Goal: Register for event/course

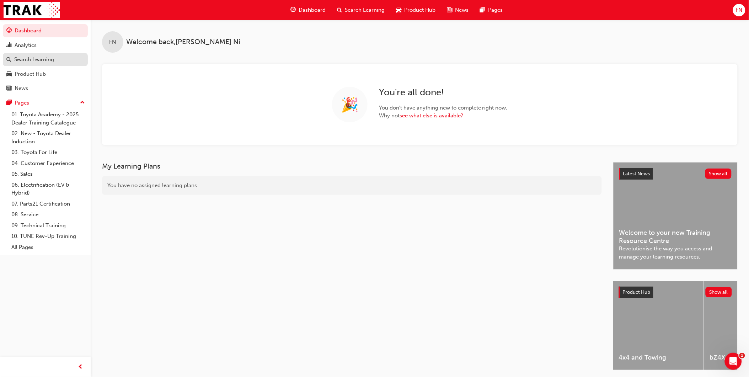
click at [27, 63] on div "Search Learning" at bounding box center [34, 59] width 40 height 8
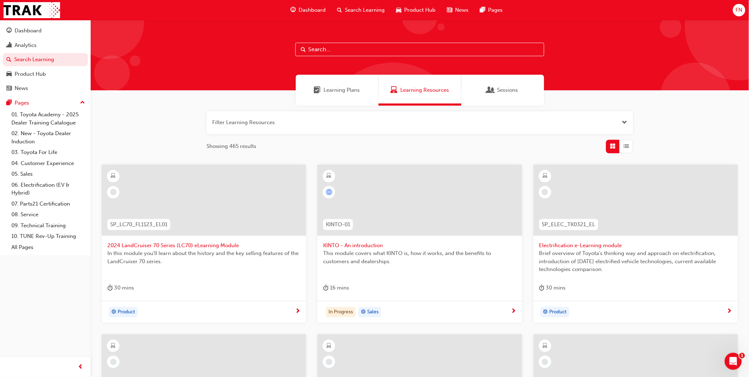
click at [351, 48] on input "text" at bounding box center [420, 50] width 249 height 14
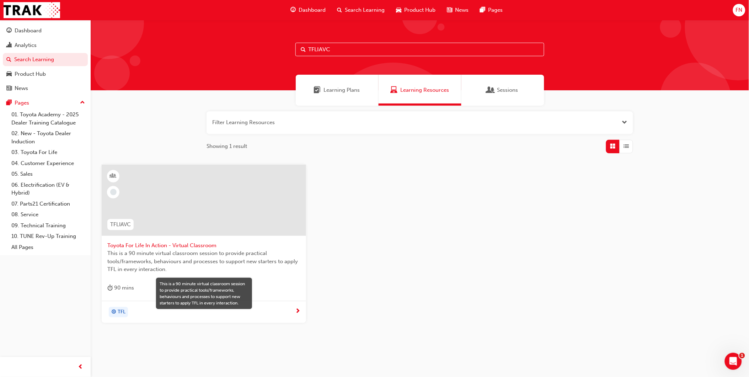
type input "TFLIAVC"
click at [228, 261] on span "This is a 90 minute virtual classroom session to provide practical tools/framew…" at bounding box center [203, 261] width 193 height 24
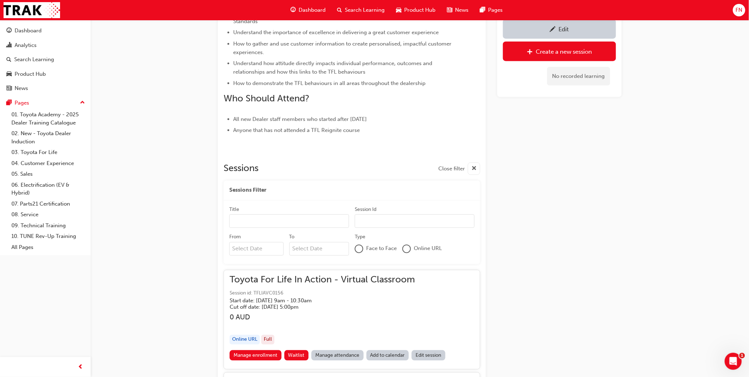
scroll to position [363, 0]
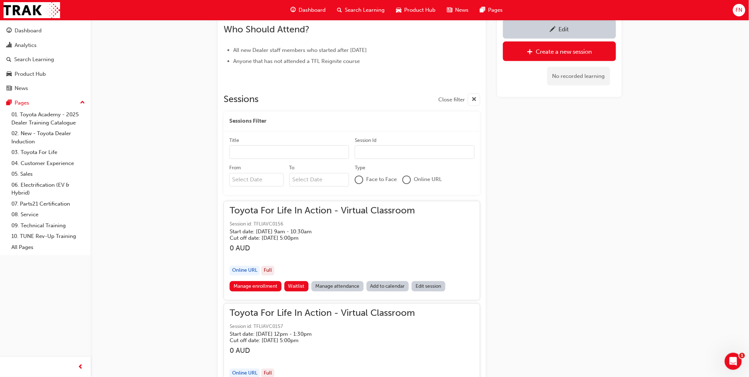
click at [250, 178] on input "From" at bounding box center [256, 180] width 54 height 14
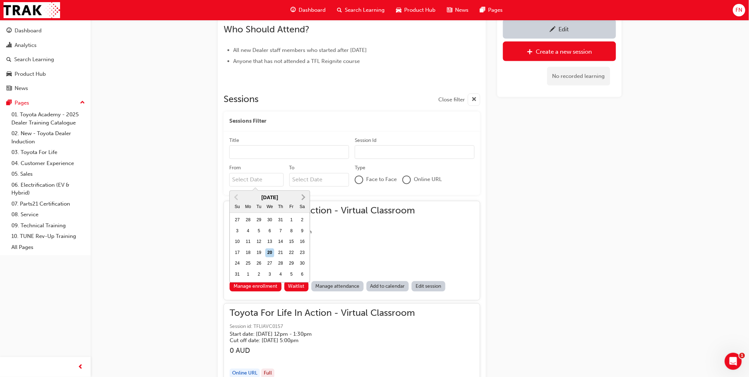
click at [299, 196] on button "Next Month" at bounding box center [303, 197] width 11 height 11
click at [303, 196] on span "Next Month" at bounding box center [303, 197] width 0 height 8
click at [269, 251] on div "22" at bounding box center [269, 253] width 9 height 9
click at [269, 187] on input "From October 2025 Previous Month Next Month October 2025 Su Mo Tu We Th Fr Sa 2…" at bounding box center [256, 180] width 54 height 14
type input "22/10/25"
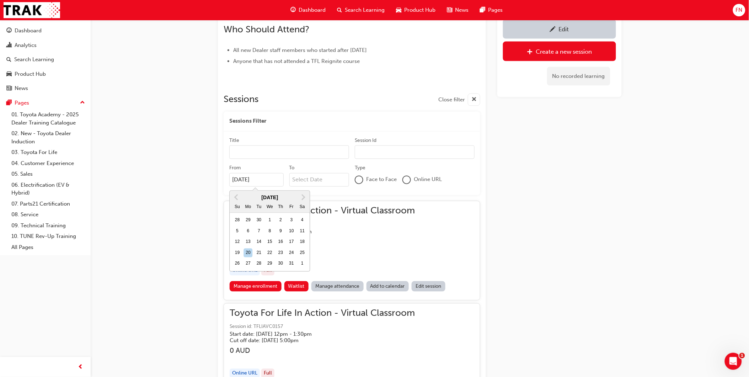
scroll to position [282, 0]
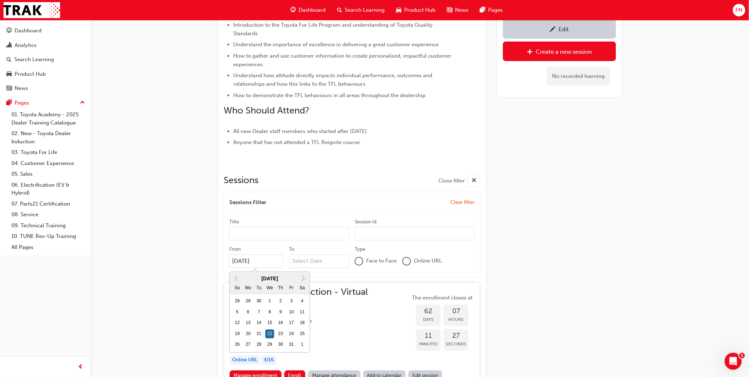
click at [302, 261] on input "To" at bounding box center [320, 262] width 60 height 14
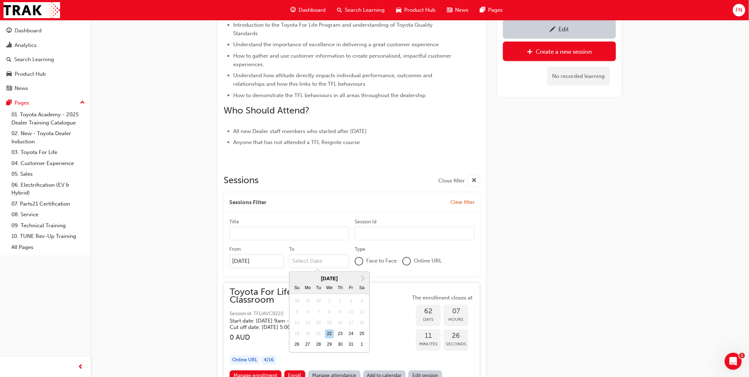
click at [584, 243] on div "Edit Create a new session No recorded learning" at bounding box center [560, 316] width 124 height 1069
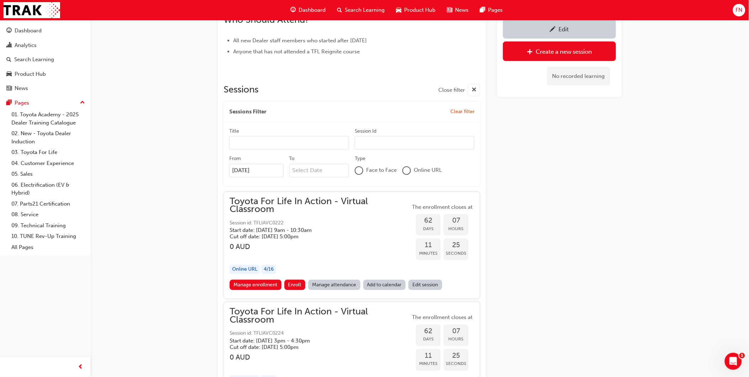
scroll to position [479, 0]
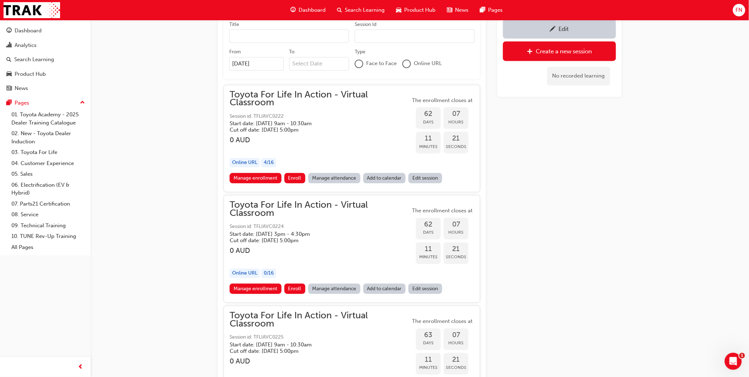
click at [315, 231] on h5 "Start date: Wed 22 Oct 2025 , 3pm - 4:30pm" at bounding box center [314, 234] width 169 height 6
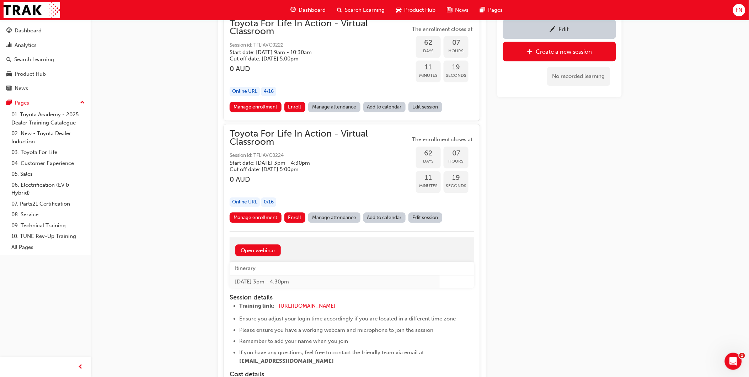
scroll to position [558, 0]
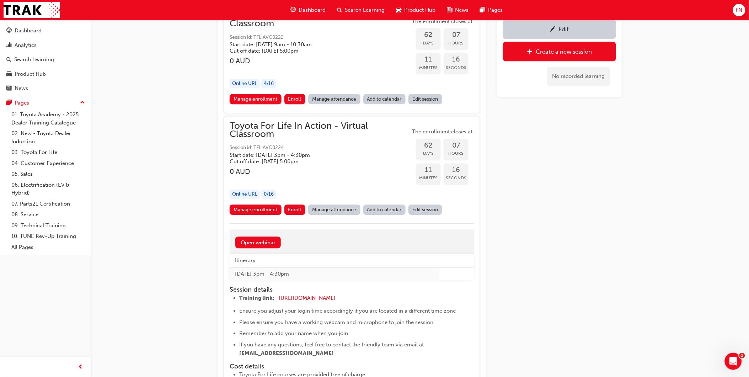
click at [424, 209] on link "Edit session" at bounding box center [426, 210] width 34 height 10
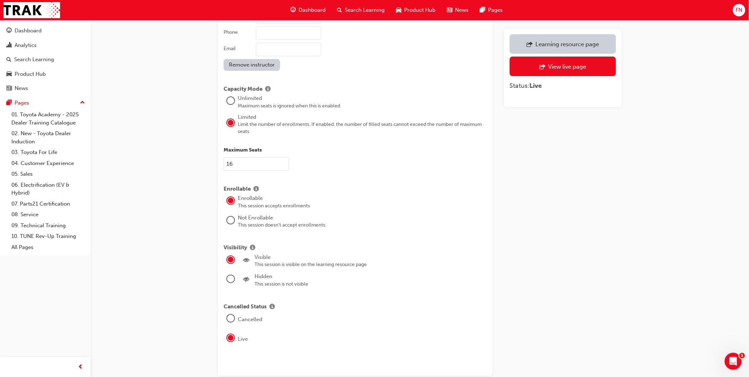
scroll to position [833, 0]
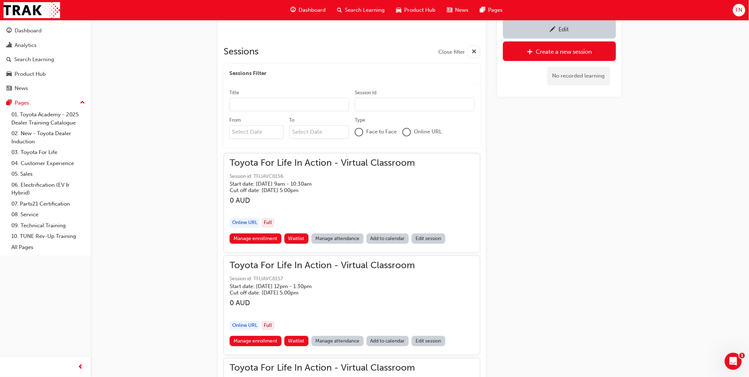
scroll to position [361, 0]
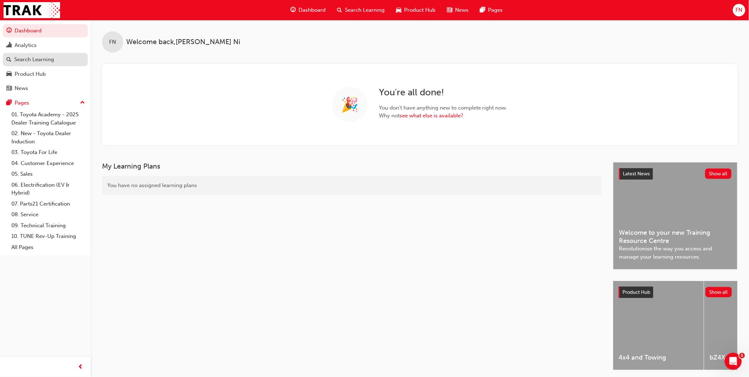
drag, startPoint x: 32, startPoint y: 60, endPoint x: 59, endPoint y: 59, distance: 27.0
click at [32, 60] on div "Search Learning" at bounding box center [34, 59] width 40 height 8
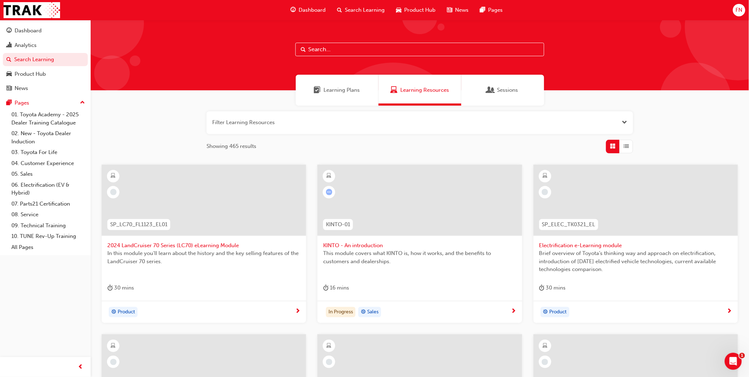
click at [345, 48] on input "text" at bounding box center [420, 50] width 249 height 14
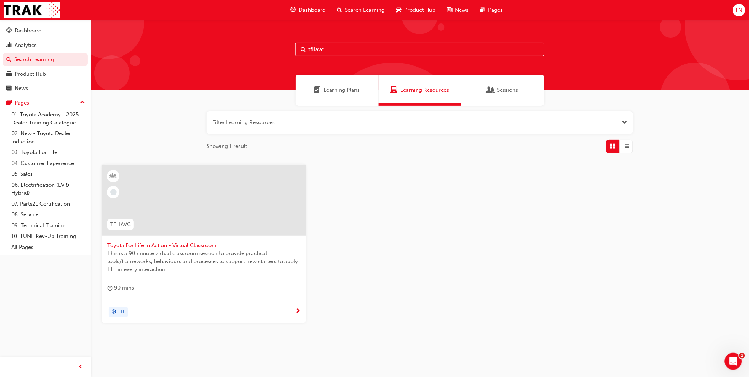
type input "tfliavc"
click at [261, 242] on span "Toyota For Life In Action - Virtual Classroom" at bounding box center [203, 246] width 193 height 8
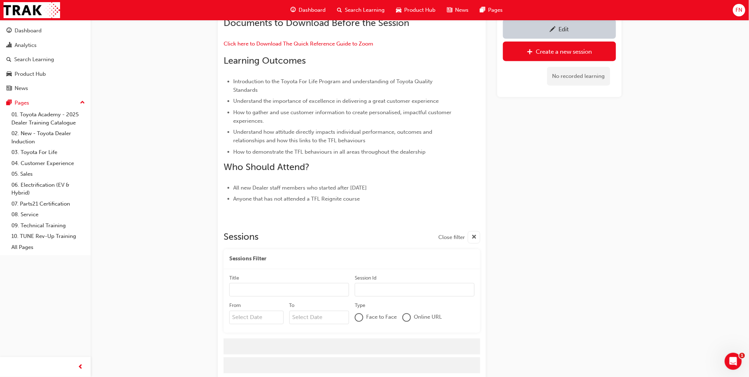
scroll to position [244, 0]
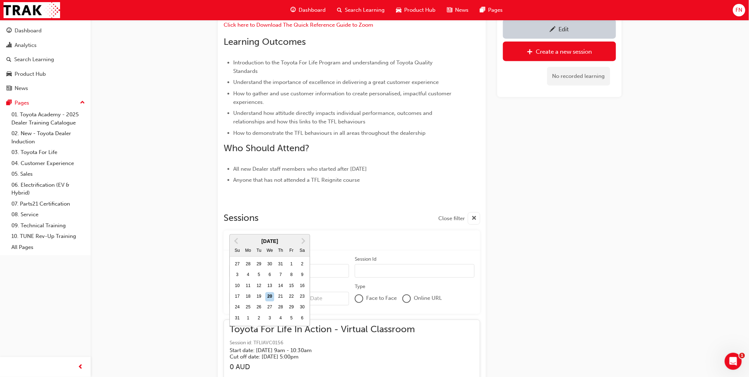
click at [237, 298] on input "From Previous Month Next Month August 2025 Su Mo Tu We Th Fr Sa 27 28 29 30 31 …" at bounding box center [256, 299] width 54 height 14
click at [303, 237] on span "Next Month" at bounding box center [303, 241] width 0 height 8
click at [248, 303] on div "22" at bounding box center [248, 307] width 9 height 9
click at [248, 292] on input "From September 2025 Previous Month Next Month September 2025 Su Mo Tu We Th Fr …" at bounding box center [256, 299] width 54 height 14
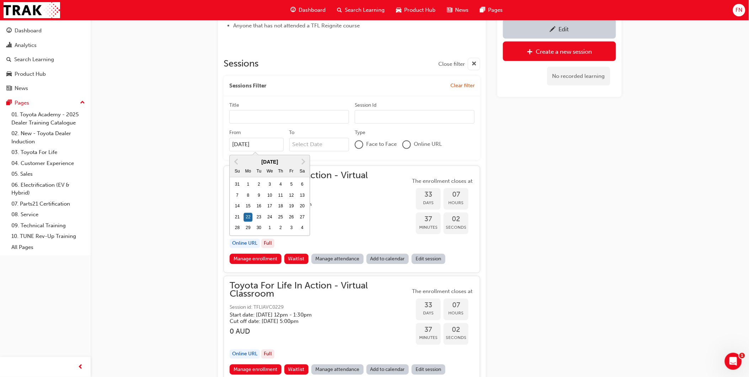
scroll to position [442, 0]
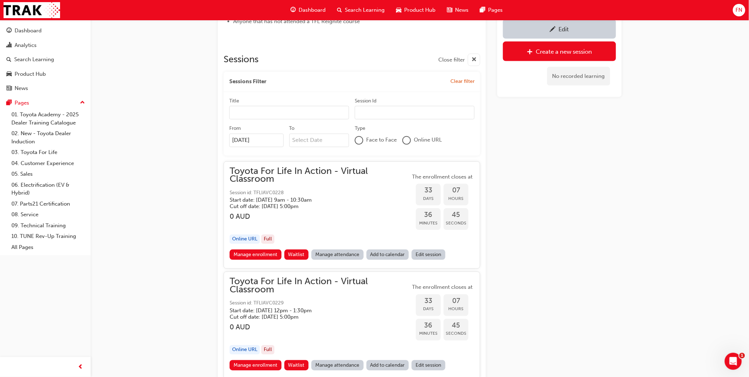
scroll to position [402, 0]
click at [258, 141] on input "22/09/25" at bounding box center [256, 141] width 54 height 14
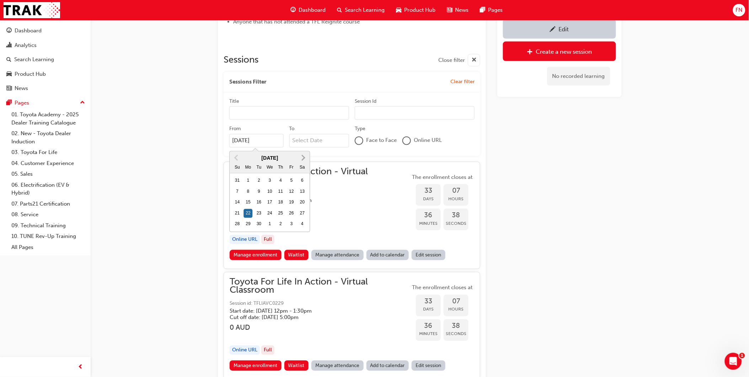
click at [303, 156] on span "Next Month" at bounding box center [303, 158] width 0 height 8
click at [269, 213] on div "22" at bounding box center [269, 213] width 9 height 9
click at [269, 148] on input "22/09/25" at bounding box center [256, 141] width 54 height 14
type input "22/10/25"
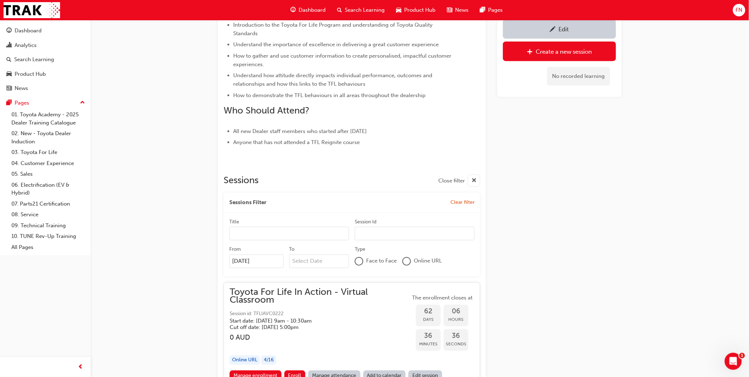
click at [551, 187] on div "Edit Create a new session No recorded learning" at bounding box center [560, 316] width 124 height 1069
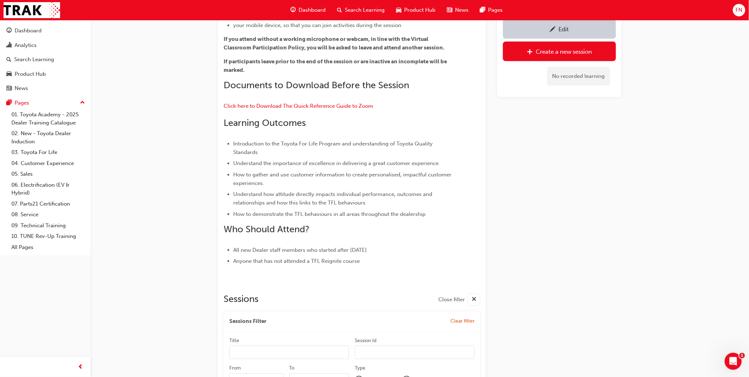
scroll to position [0, 0]
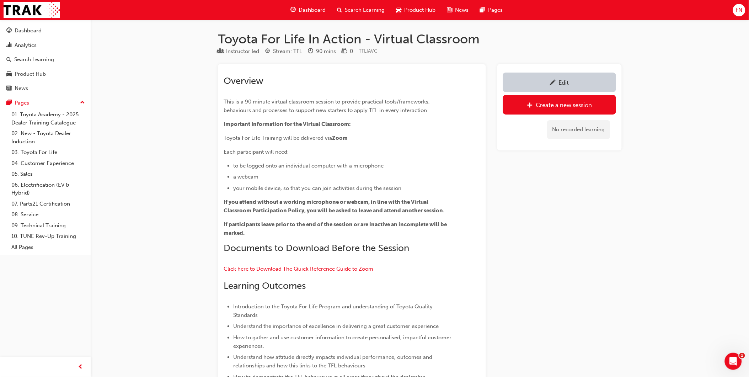
click at [562, 79] on div "Edit" at bounding box center [560, 82] width 102 height 9
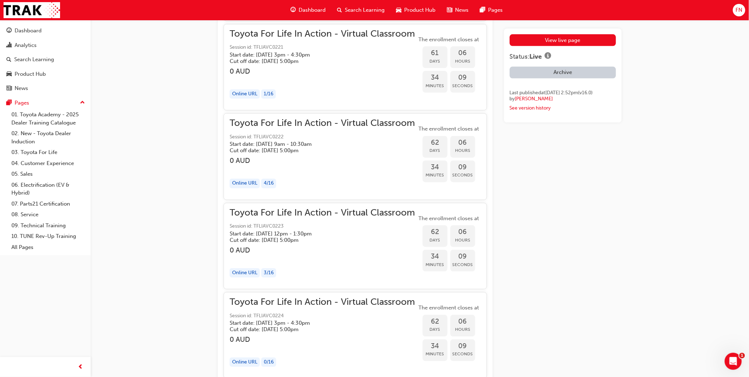
scroll to position [8379, 0]
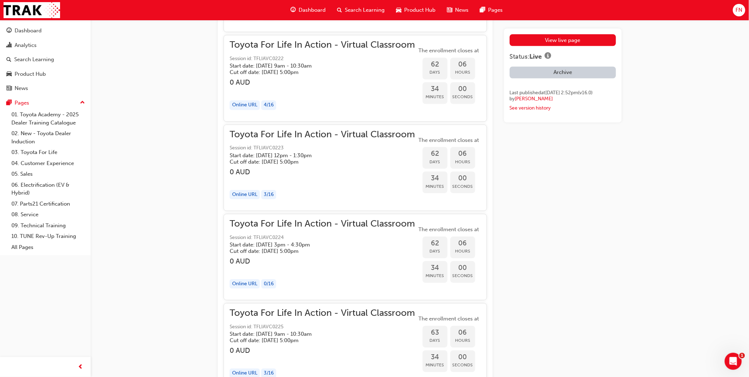
click at [343, 265] on h3 "0 AUD" at bounding box center [322, 261] width 185 height 8
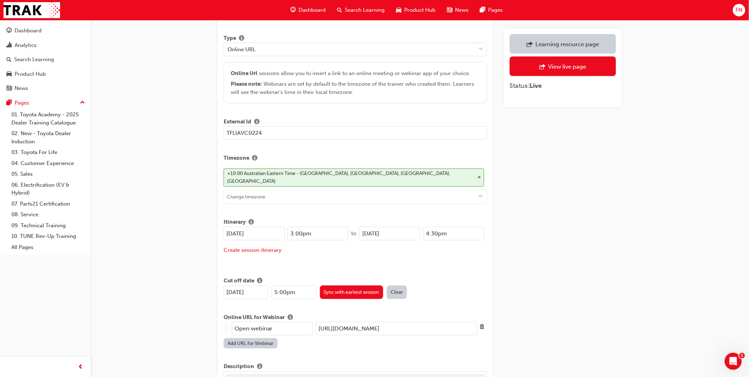
scroll to position [197, 0]
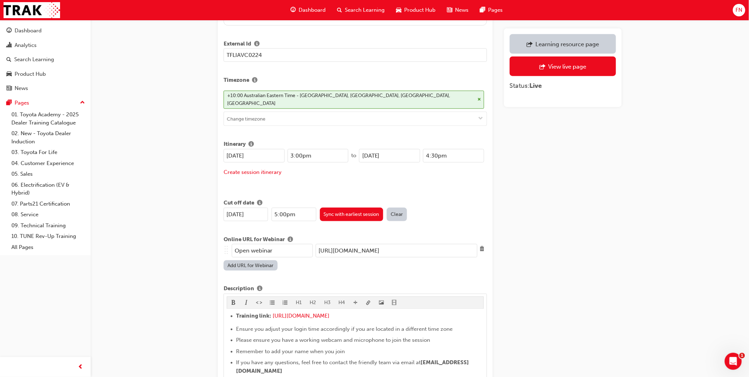
click at [301, 154] on input "3:00pm" at bounding box center [318, 156] width 61 height 14
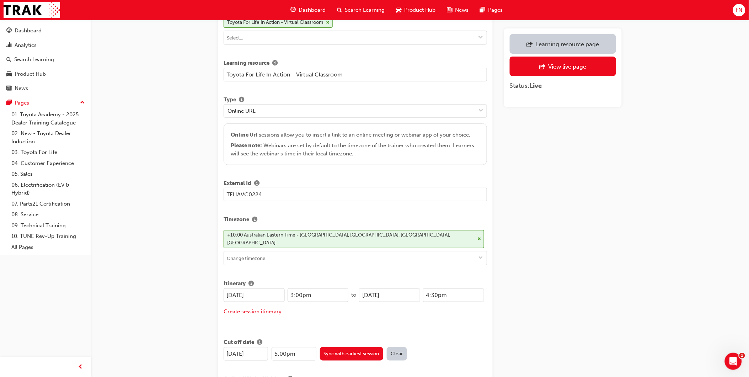
scroll to position [0, 0]
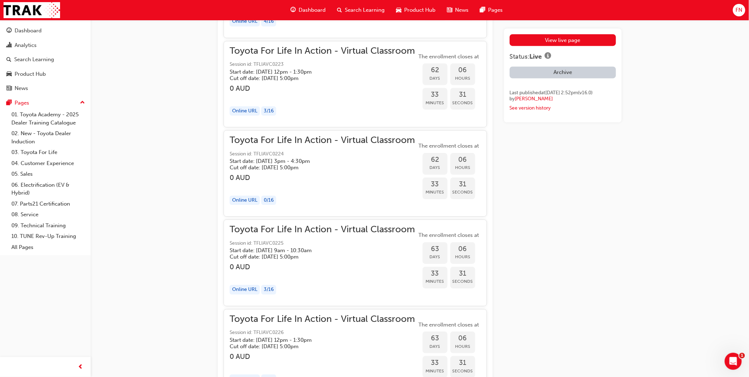
scroll to position [8422, 0]
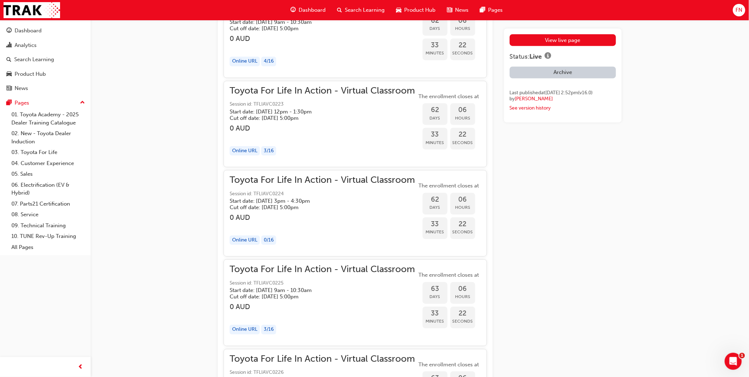
click at [357, 132] on h3 "0 AUD" at bounding box center [322, 128] width 185 height 8
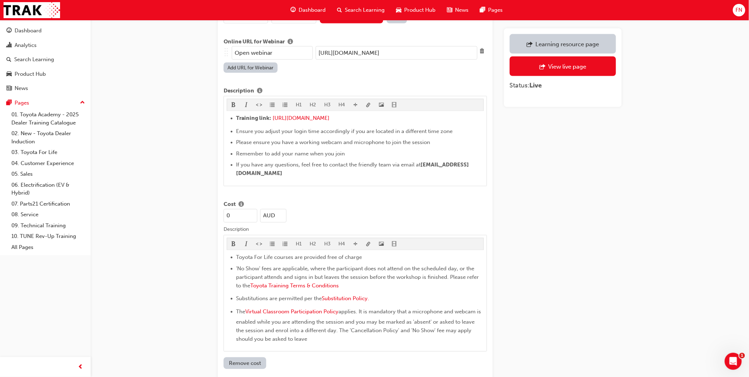
scroll to position [319, 0]
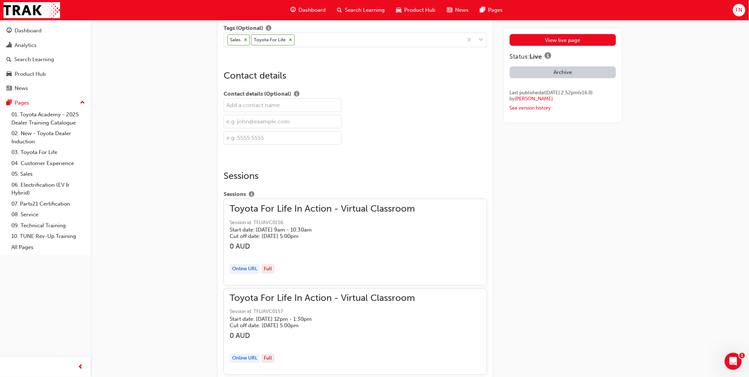
scroll to position [1237, 0]
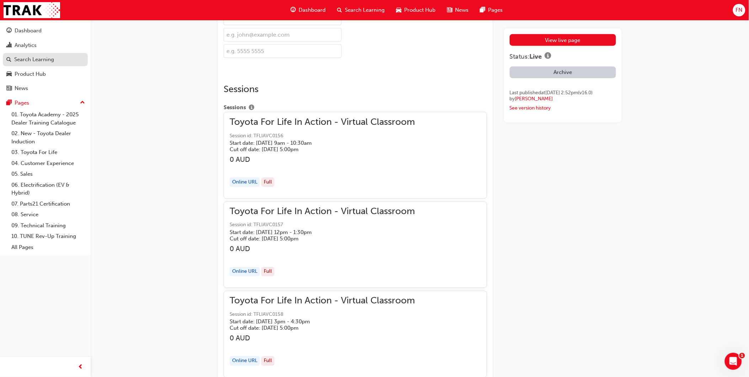
click at [33, 59] on div "Search Learning" at bounding box center [34, 59] width 40 height 8
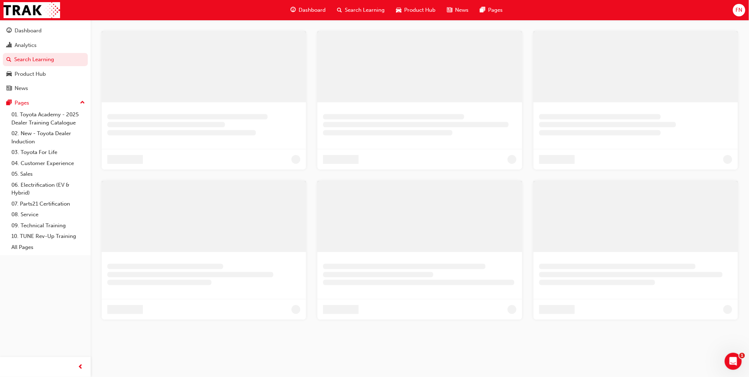
scroll to position [15, 0]
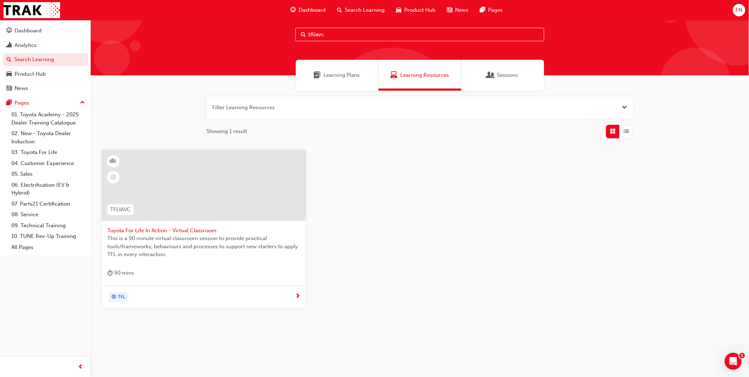
click at [342, 32] on input "tfliavc" at bounding box center [420, 35] width 249 height 14
click at [230, 203] on div at bounding box center [204, 185] width 205 height 71
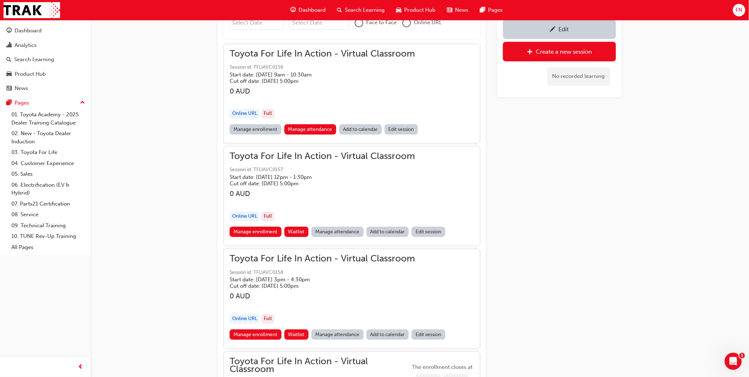
scroll to position [406, 0]
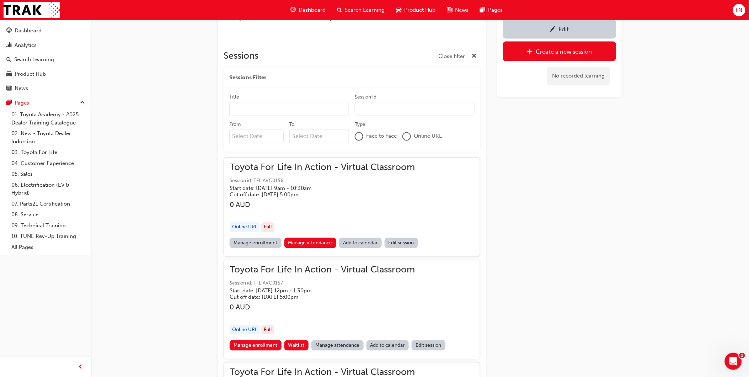
click at [249, 137] on input "From" at bounding box center [256, 137] width 54 height 14
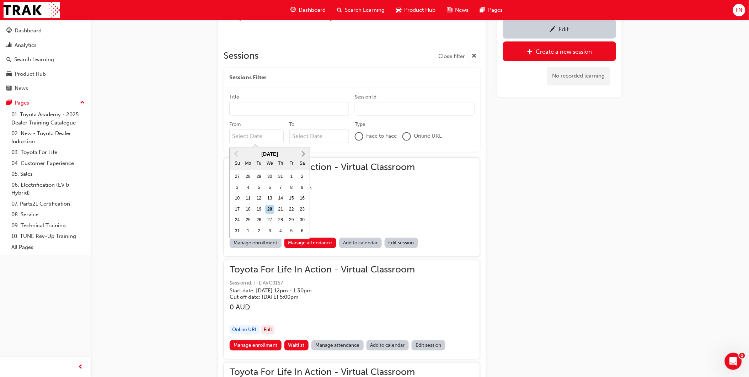
click at [303, 152] on span "Next Month" at bounding box center [303, 154] width 0 height 8
click at [303, 153] on span "Next Month" at bounding box center [303, 154] width 0 height 8
click at [270, 208] on div "22" at bounding box center [269, 209] width 9 height 9
click at [270, 143] on input "From October 2025 Previous Month Next Month October 2025 Su Mo Tu We Th Fr Sa 2…" at bounding box center [256, 137] width 54 height 14
type input "22/10/25"
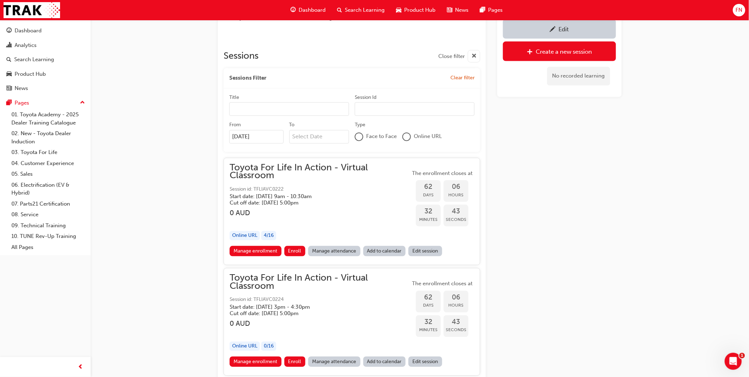
click at [589, 176] on div "Edit Create a new session No recorded learning" at bounding box center [560, 192] width 124 height 1069
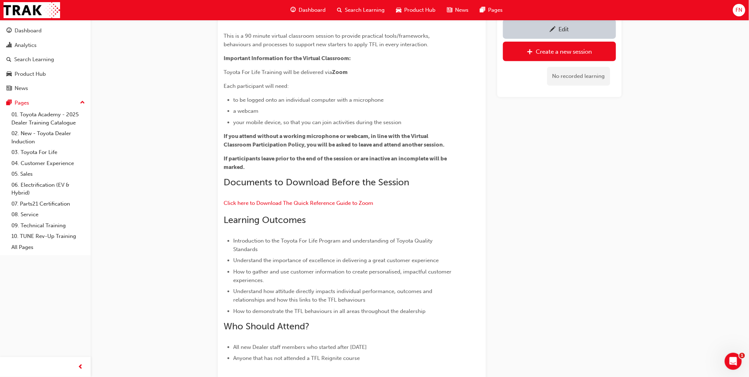
scroll to position [0, 0]
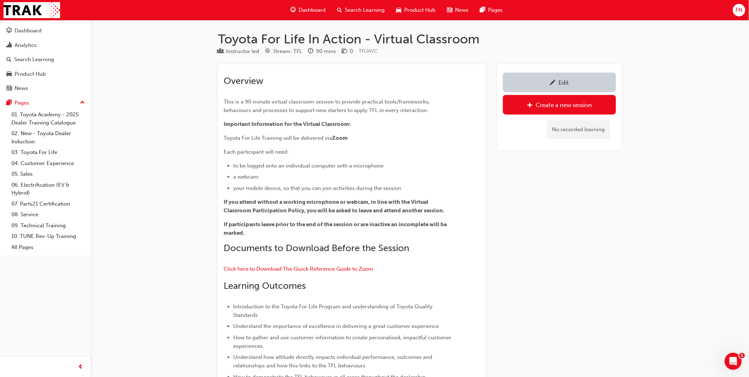
click at [559, 82] on div "Edit" at bounding box center [564, 82] width 10 height 7
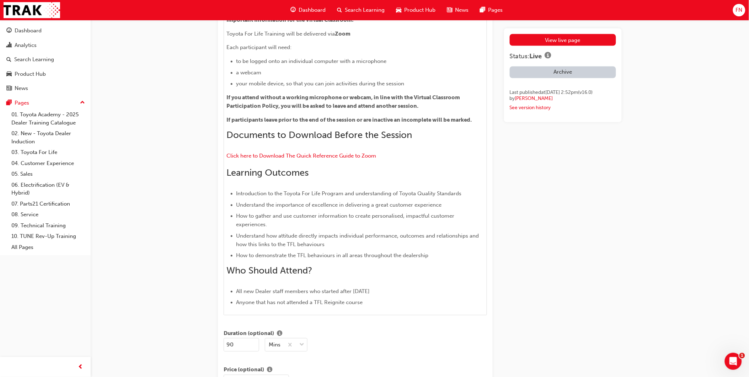
scroll to position [395, 0]
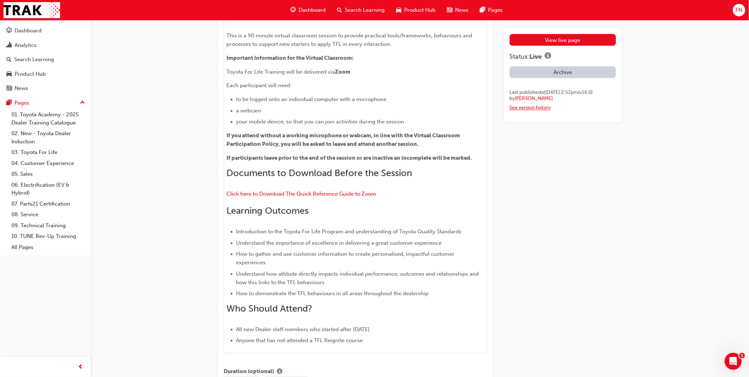
click at [528, 111] on link "See version history" at bounding box center [530, 108] width 41 height 6
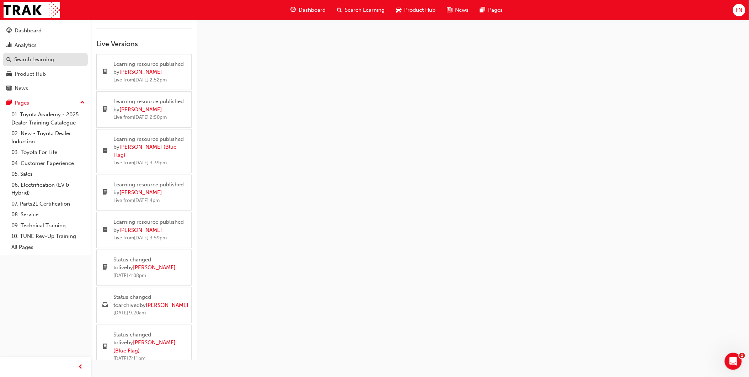
click at [42, 62] on div "Search Learning" at bounding box center [34, 59] width 40 height 8
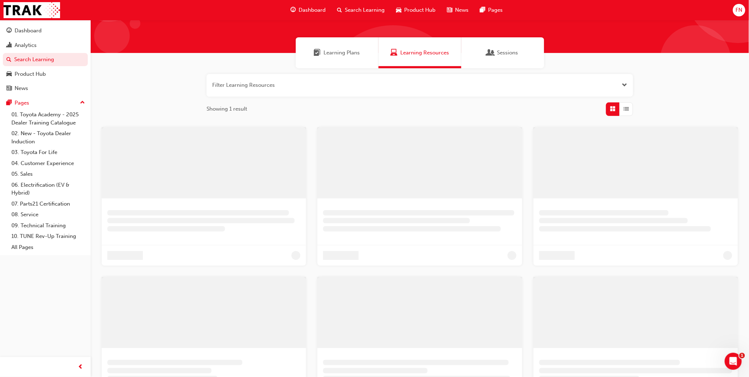
scroll to position [15, 0]
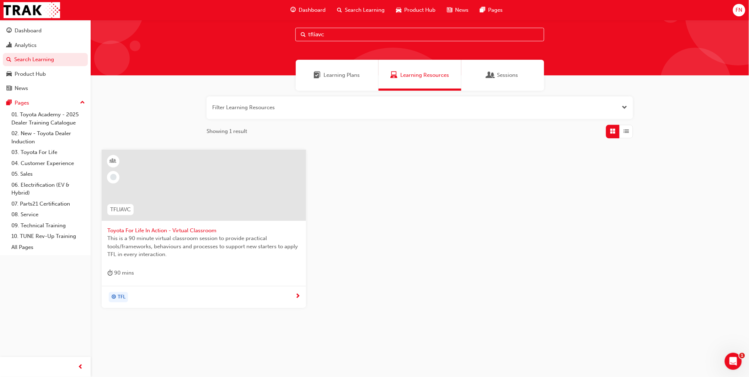
click at [169, 230] on span "Toyota For Life In Action - Virtual Classroom" at bounding box center [203, 231] width 193 height 8
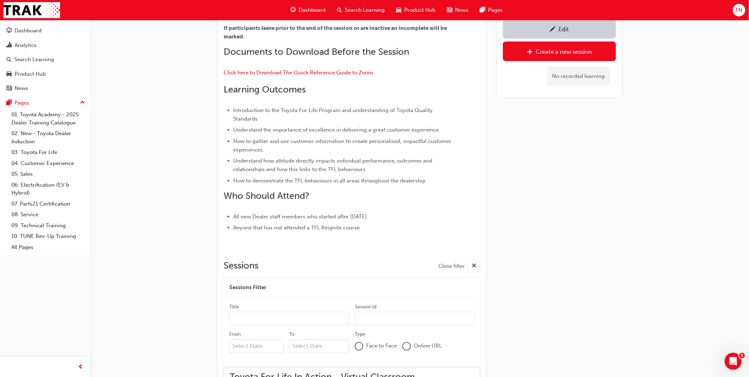
scroll to position [287, 0]
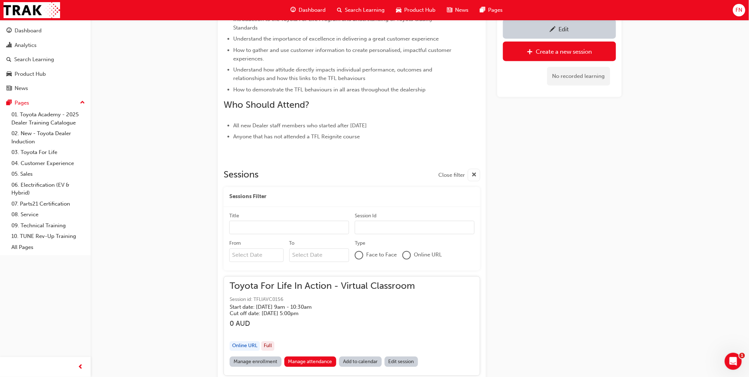
click at [247, 254] on input "From" at bounding box center [256, 256] width 54 height 14
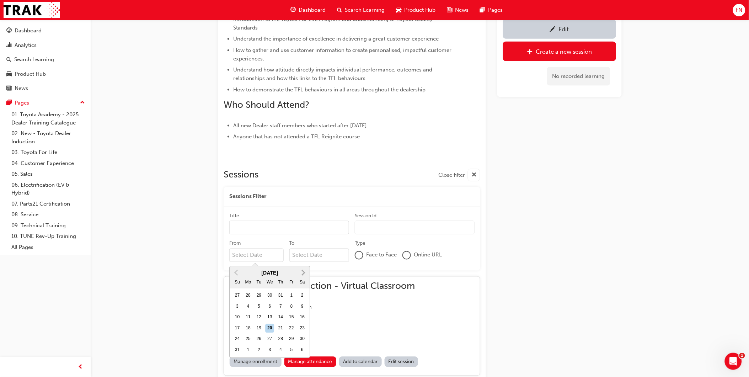
click at [303, 272] on span "Next Month" at bounding box center [303, 273] width 0 height 8
click at [270, 324] on div "22" at bounding box center [269, 328] width 9 height 9
click at [270, 262] on input "From October 2025 Previous Month Next Month October 2025 Su Mo Tu We Th Fr Sa 2…" at bounding box center [256, 256] width 54 height 14
type input "22/10/25"
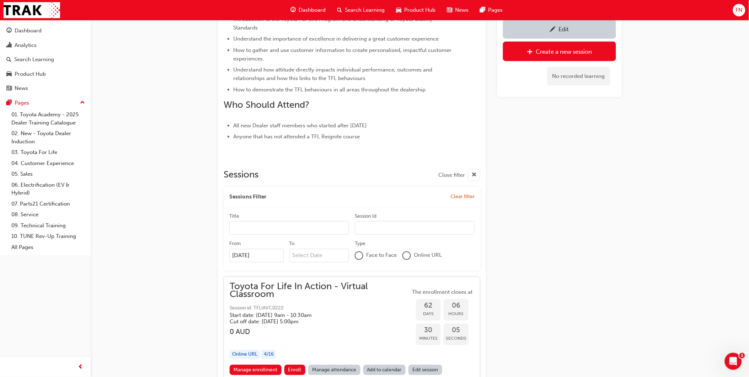
click at [561, 265] on div "Edit Create a new session No recorded learning" at bounding box center [560, 311] width 124 height 1069
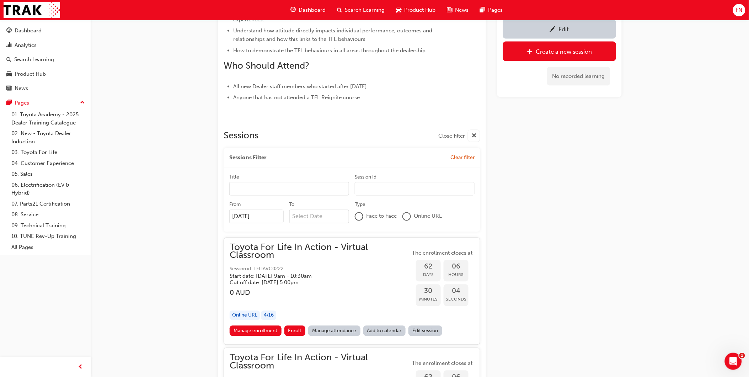
scroll to position [406, 0]
